Goal: Check status: Check status

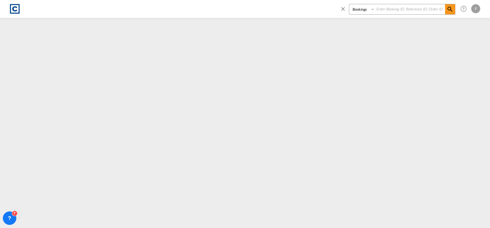
click at [366, 12] on select "Bookings Quotes Enquiries" at bounding box center [362, 9] width 27 height 10
select select "Quotes"
click at [349, 4] on select "Bookings Quotes Enquiries" at bounding box center [362, 9] width 27 height 10
click at [403, 9] on input at bounding box center [410, 9] width 70 height 10
click at [402, 11] on input at bounding box center [410, 9] width 70 height 10
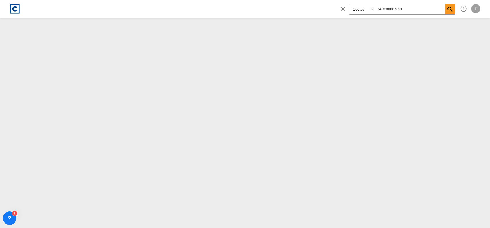
click at [411, 8] on input "CAD000007631" at bounding box center [410, 9] width 70 height 10
type input "CAD000009665"
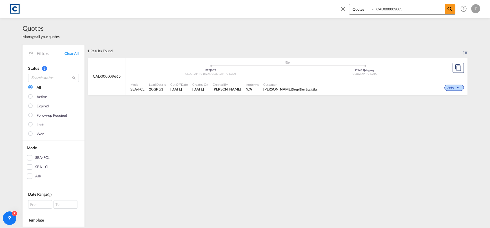
click at [455, 88] on md-icon "icon-chevron-down" at bounding box center [458, 87] width 7 height 3
click at [443, 111] on span "Won" at bounding box center [443, 112] width 14 height 6
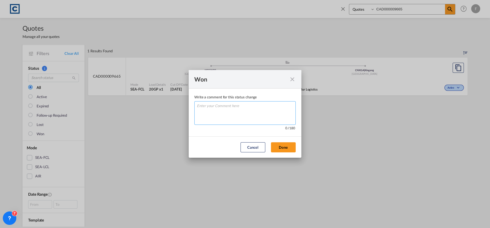
click at [250, 115] on textarea "Write a comment ..." at bounding box center [244, 113] width 101 height 24
type textarea "W"
click at [282, 150] on button "Done" at bounding box center [283, 147] width 25 height 10
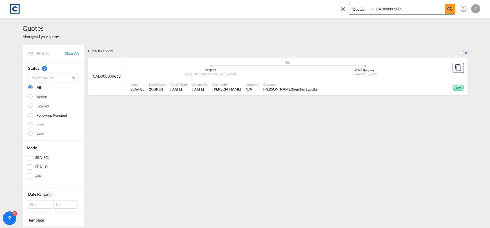
click at [161, 77] on div ".a{fill:#aaa8ad;} .a{fill:#aaa8ad;} M22 | M22 [GEOGRAPHIC_DATA] , [GEOGRAPHIC_D…" at bounding box center [287, 68] width 314 height 17
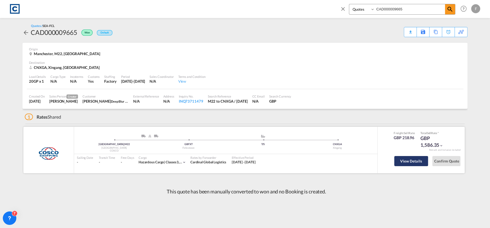
click at [421, 162] on button "View Details" at bounding box center [411, 161] width 34 height 10
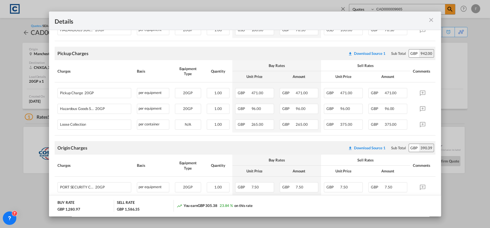
scroll to position [197, 0]
click at [430, 19] on md-icon "icon-close m-3 fg-AAA8AD cursor" at bounding box center [431, 20] width 7 height 7
